Goal: Information Seeking & Learning: Check status

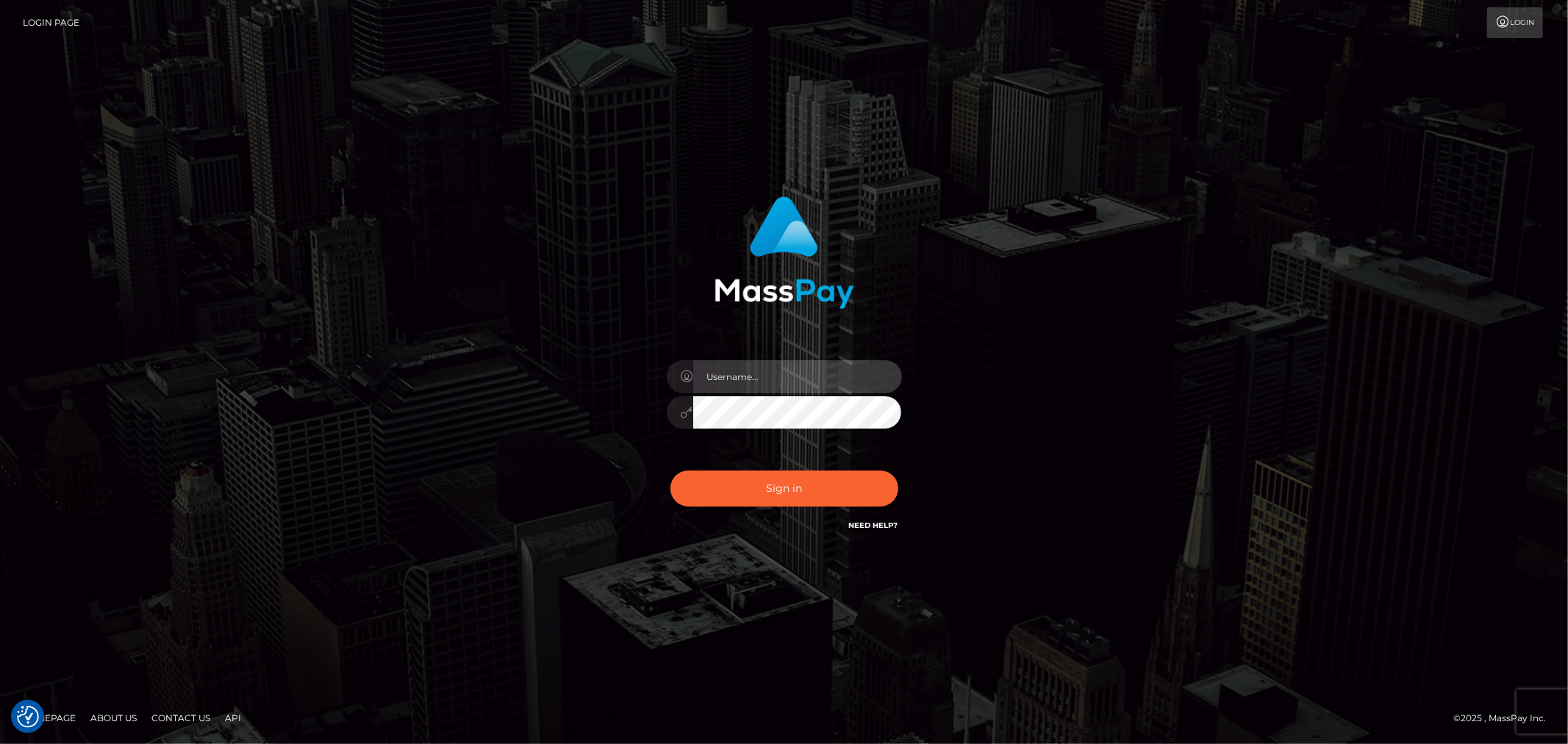
click at [792, 377] on input "text" at bounding box center [797, 377] width 209 height 33
type input "Ivan.B2"
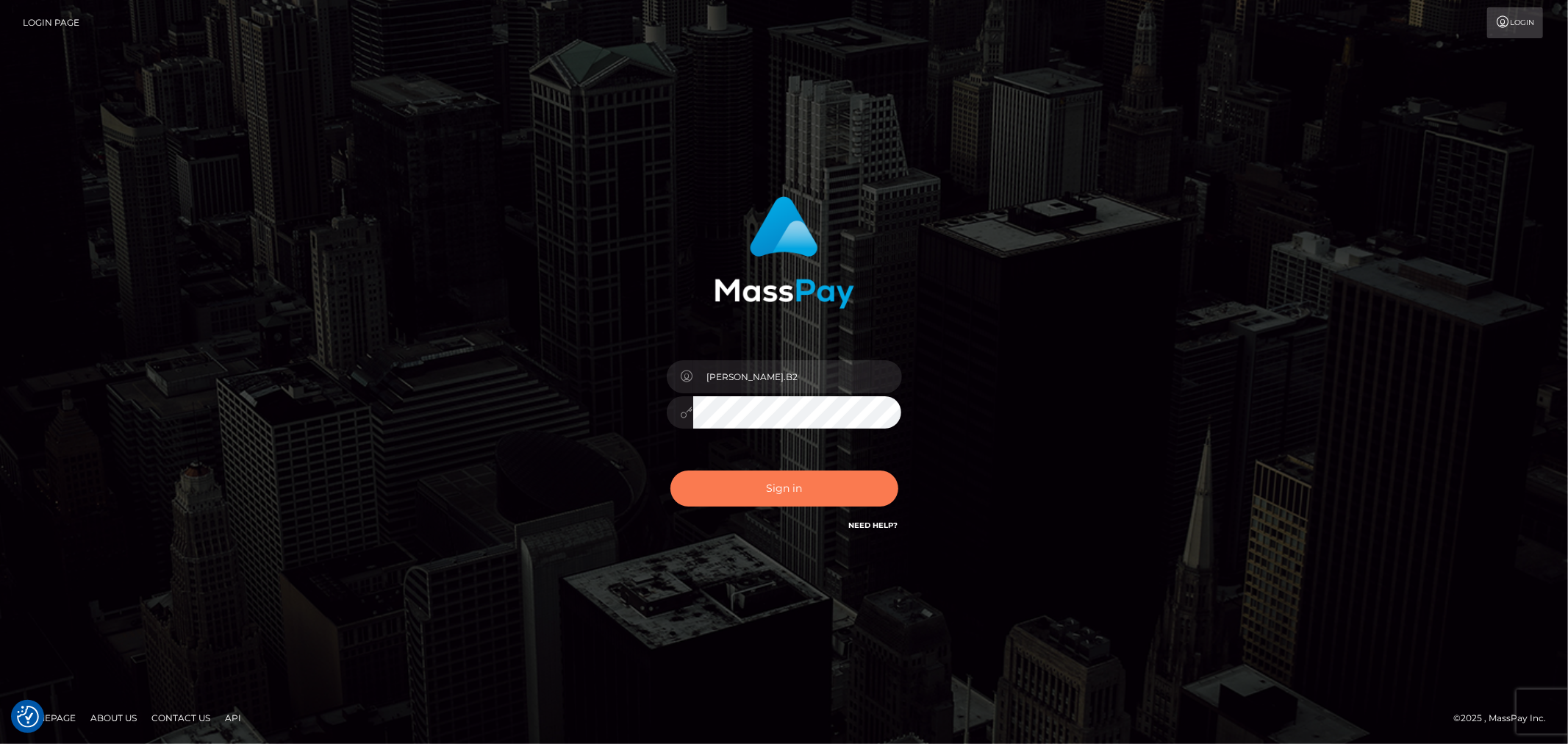
click at [762, 480] on button "Sign in" at bounding box center [784, 488] width 228 height 36
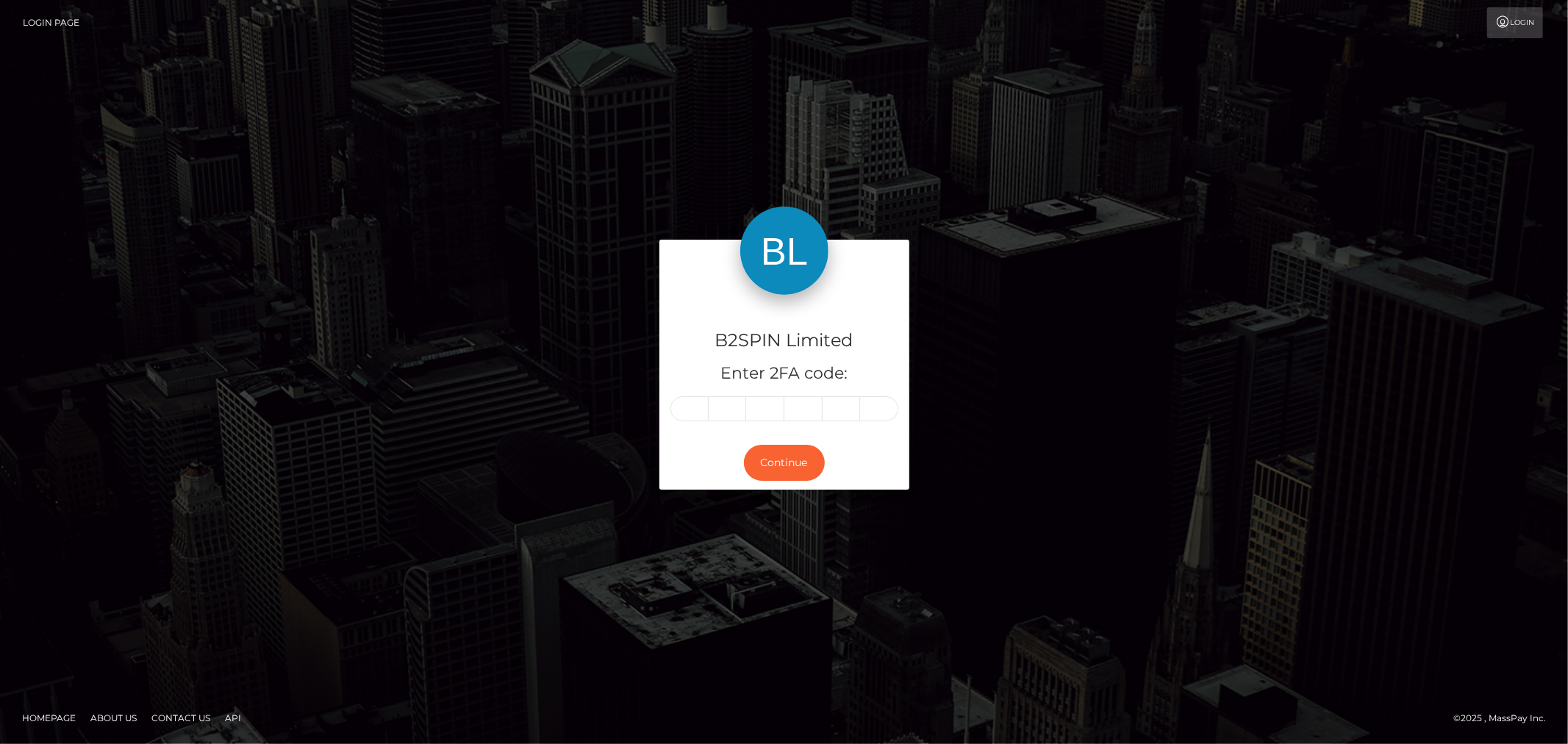
click at [700, 407] on input "text" at bounding box center [689, 409] width 38 height 25
type input "1"
type input "3"
type input "2"
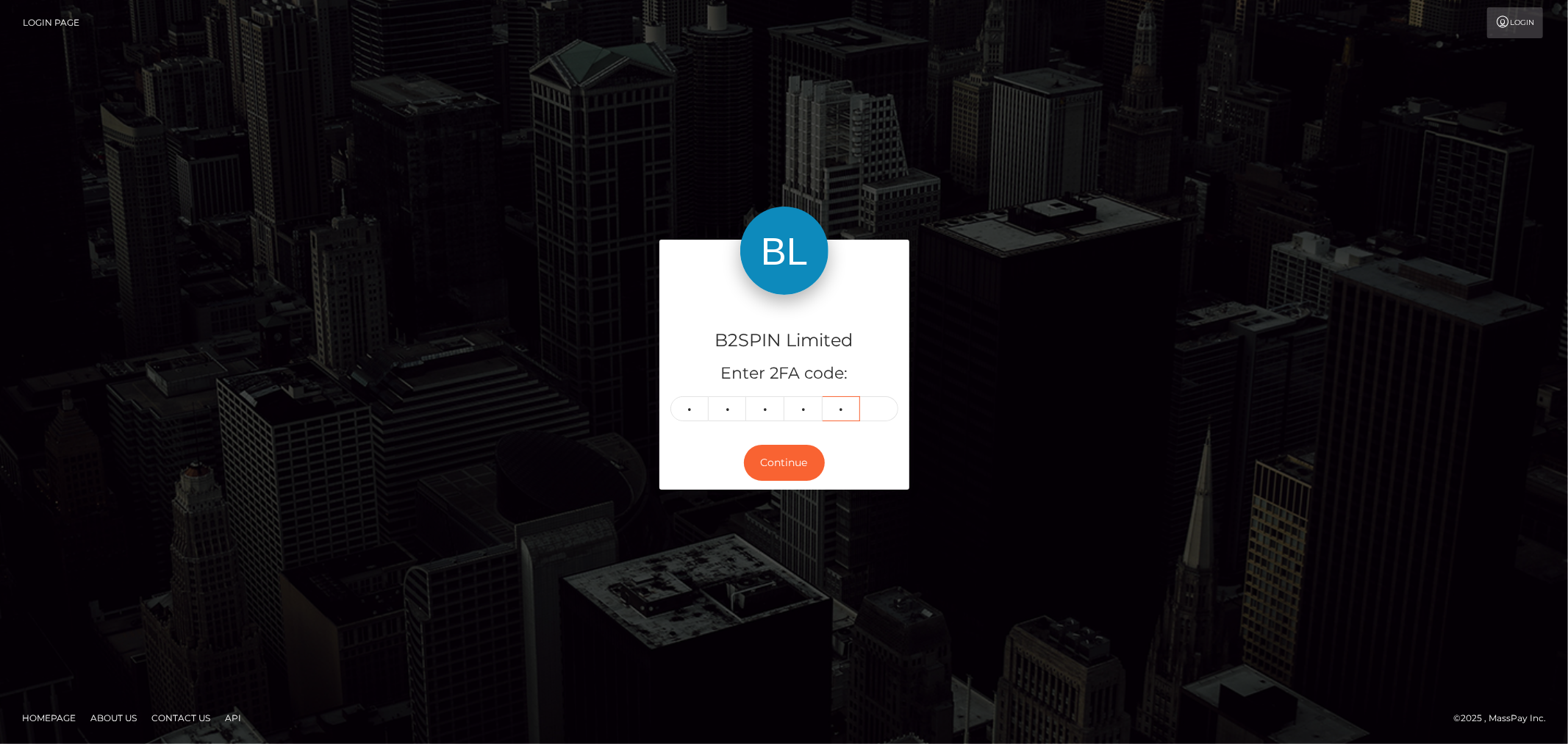
type input "7"
type input "2"
click at [766, 465] on button "Continue" at bounding box center [784, 462] width 81 height 36
click at [773, 467] on button "Continue" at bounding box center [784, 462] width 81 height 36
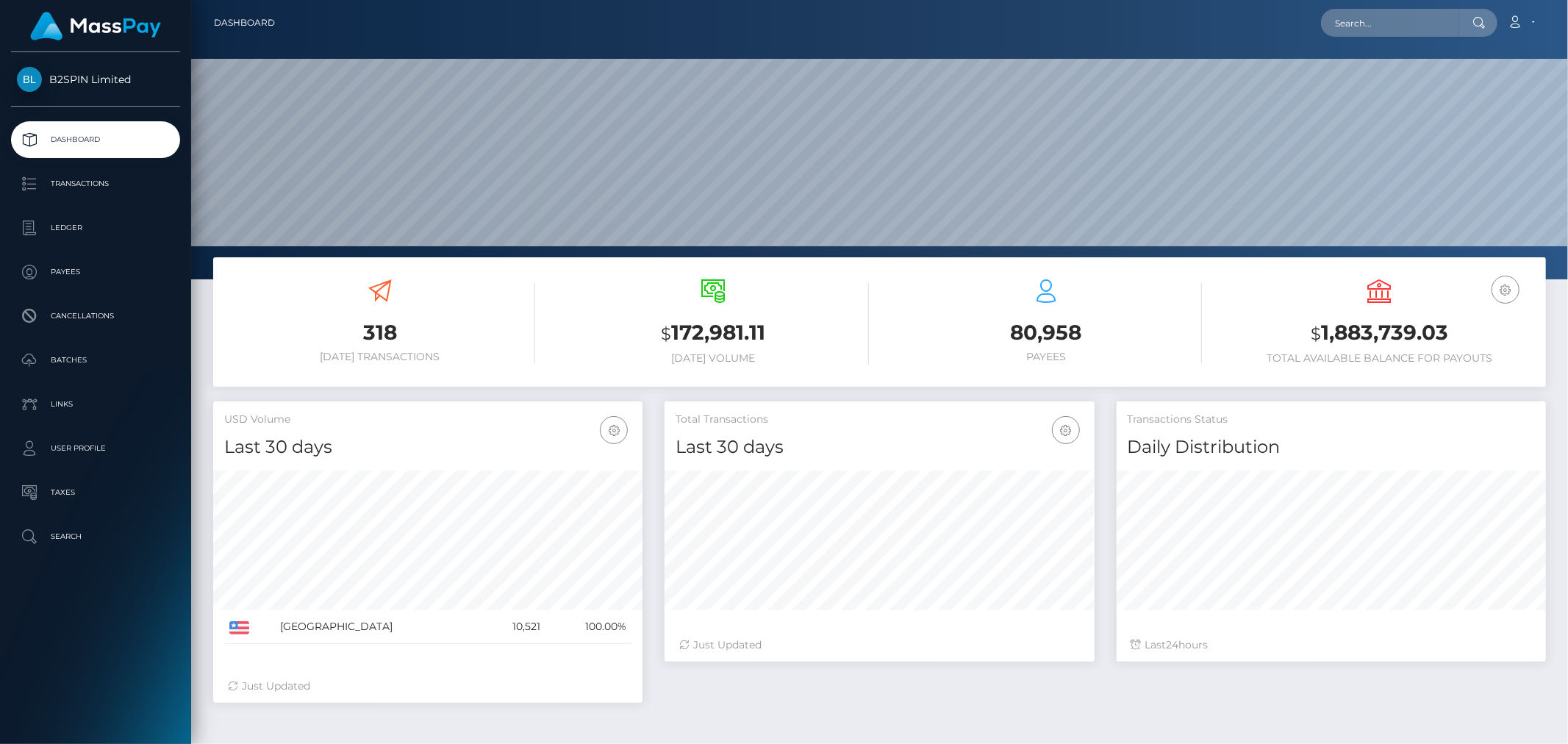
scroll to position [260, 430]
click at [1405, 333] on h3 "$ 1,883,739.03" at bounding box center [1379, 333] width 311 height 30
copy h3 "1,883,739.03"
click at [1244, 310] on div "USD Balance $ 1,883,739.03 Total Available Balance for Payouts" at bounding box center [1379, 322] width 311 height 85
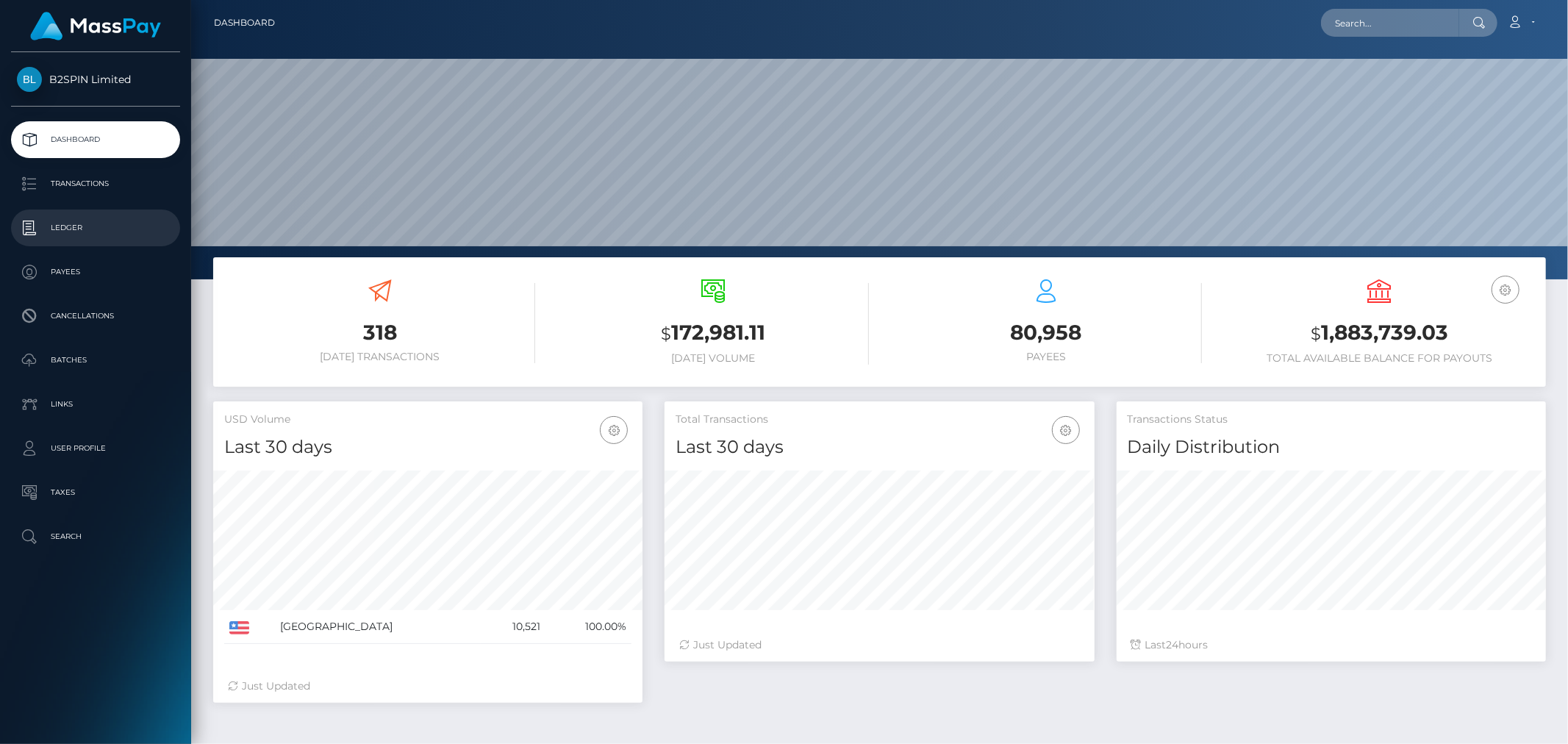
click at [116, 235] on p "Ledger" at bounding box center [95, 227] width 157 height 22
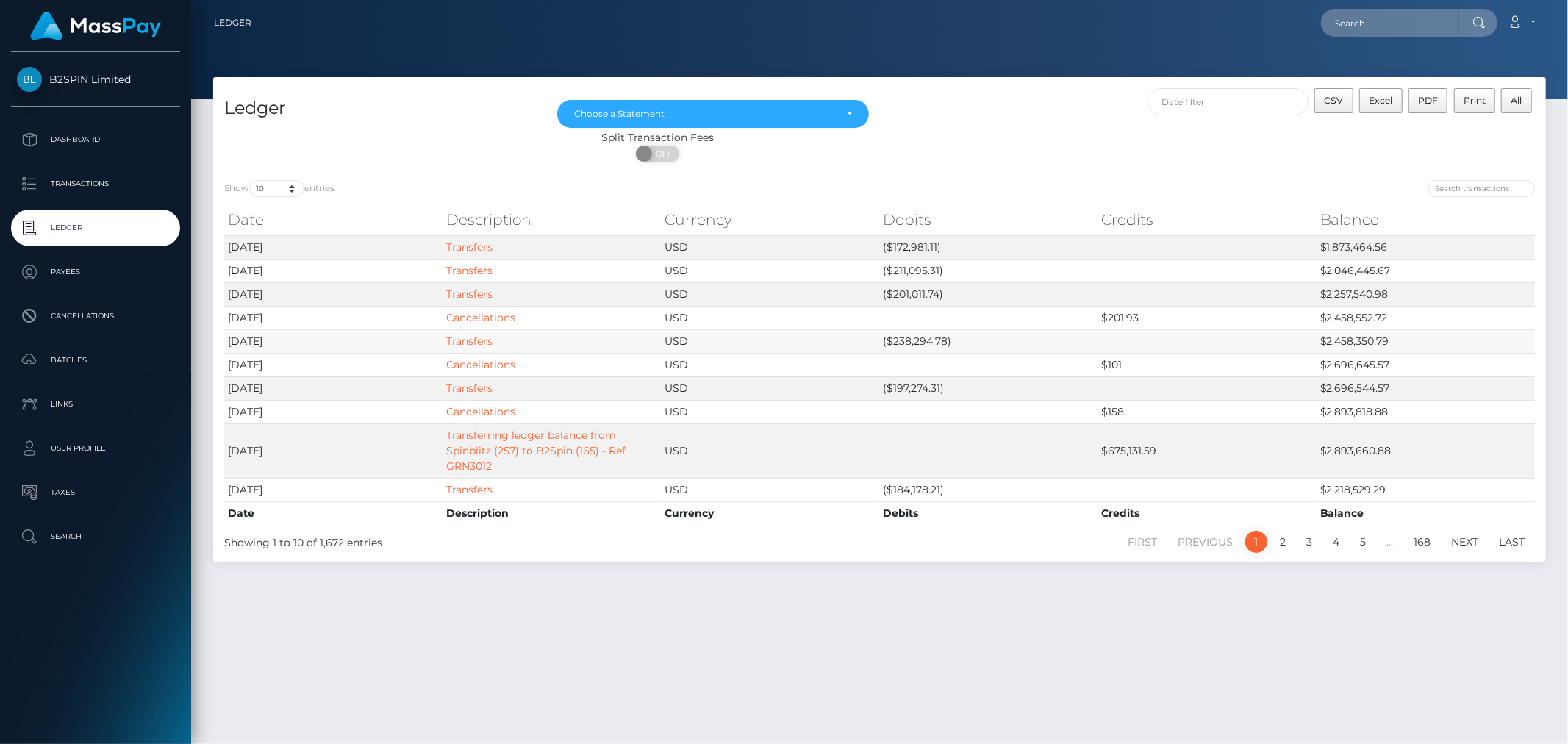
drag, startPoint x: 918, startPoint y: 396, endPoint x: 918, endPoint y: 349, distance: 47.0
click at [918, 395] on td "($197,274.31)" at bounding box center [988, 388] width 218 height 23
click at [918, 336] on td "($238,294.78)" at bounding box center [988, 341] width 218 height 23
copy td "238,294.78"
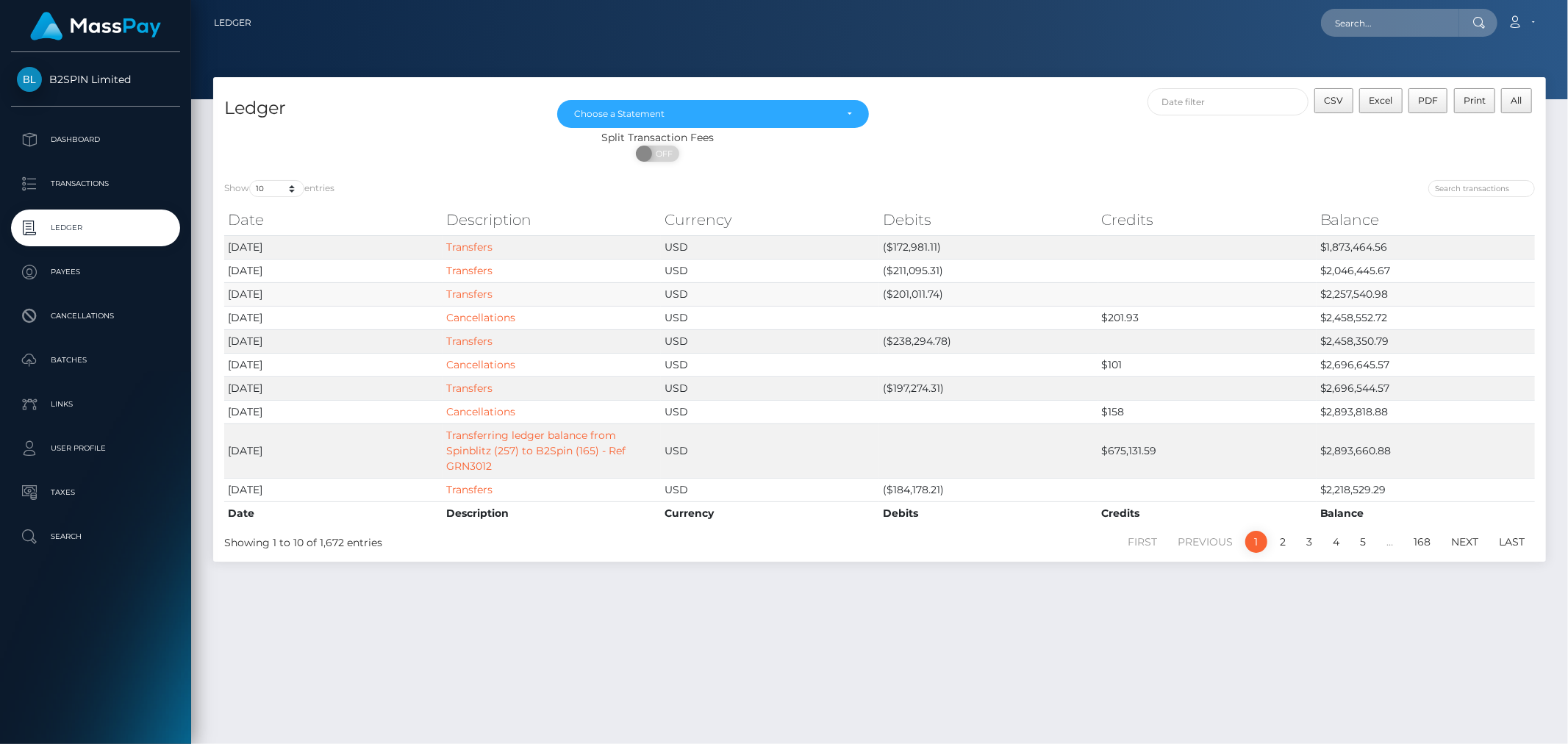
click at [918, 287] on td "($201,011.74)" at bounding box center [988, 294] width 218 height 23
copy td "201,011.74"
click at [922, 267] on td "($211,095.31)" at bounding box center [988, 271] width 218 height 23
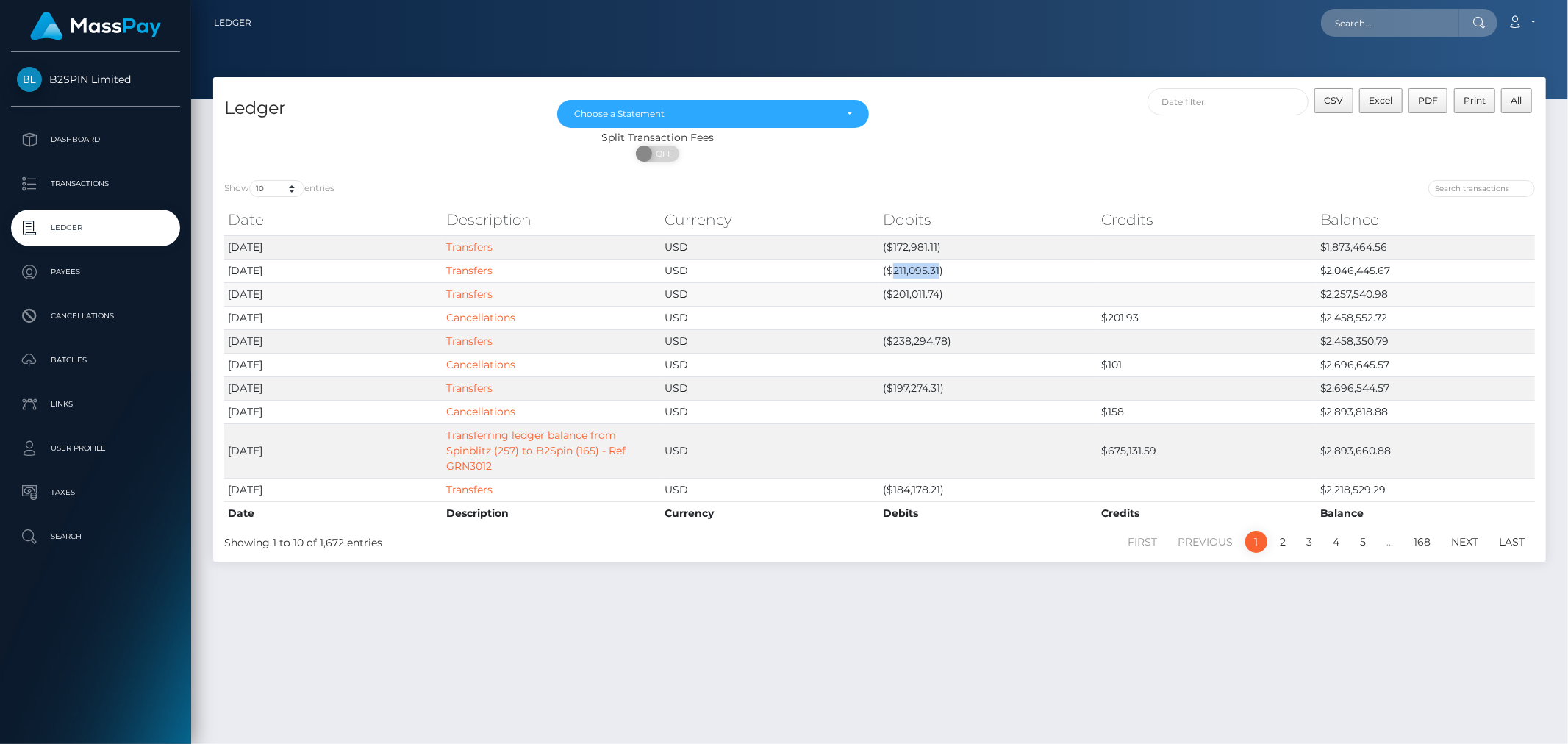
copy td "211,095.31"
click at [913, 242] on td "($172,981.11)" at bounding box center [988, 247] width 218 height 23
copy td "172,981.11"
